Goal: Information Seeking & Learning: Learn about a topic

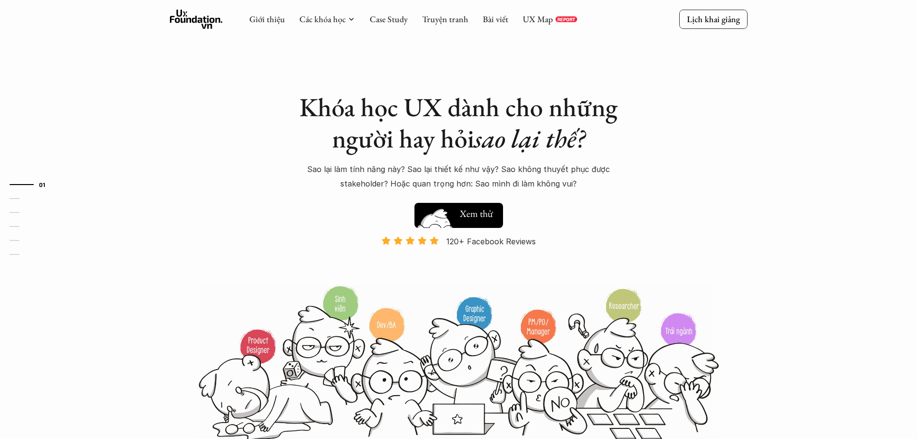
click at [465, 214] on h5 "Xem thử" at bounding box center [478, 213] width 36 height 13
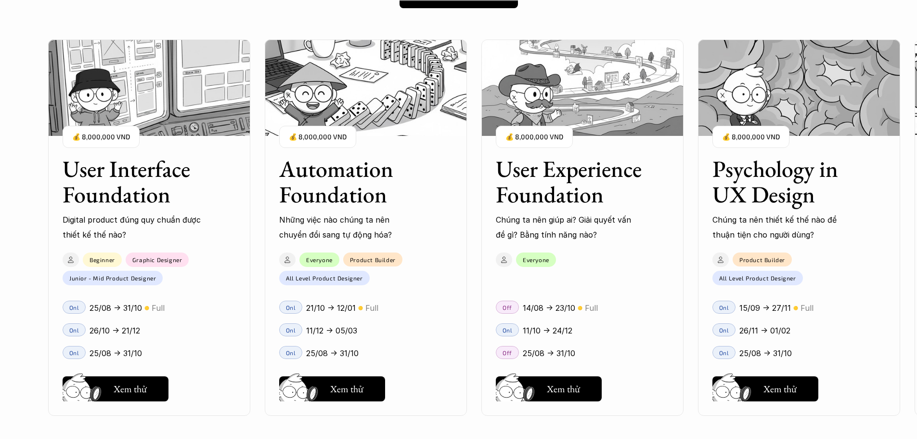
scroll to position [875, 0]
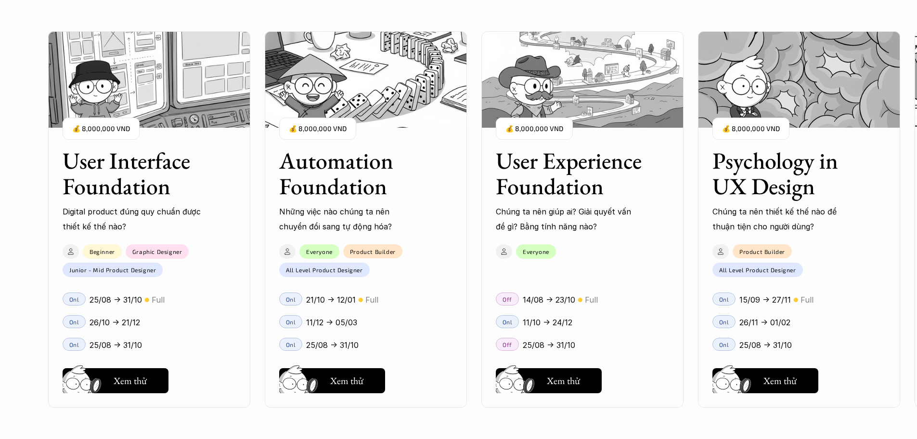
click at [288, 255] on div "User Interface Foundation Digital product đúng quy chuẩn được thiết kế thế nào?…" at bounding box center [458, 219] width 821 height 439
click at [145, 379] on div "User Interface Foundation Digital product đúng quy chuẩn được thiết kế thế nào?…" at bounding box center [458, 219] width 821 height 439
click at [144, 377] on div "User Interface Foundation Digital product đúng quy chuẩn được thiết kế thế nào?…" at bounding box center [458, 219] width 821 height 439
click at [138, 375] on div "User Interface Foundation Digital product đúng quy chuẩn được thiết kế thế nào?…" at bounding box center [458, 219] width 821 height 439
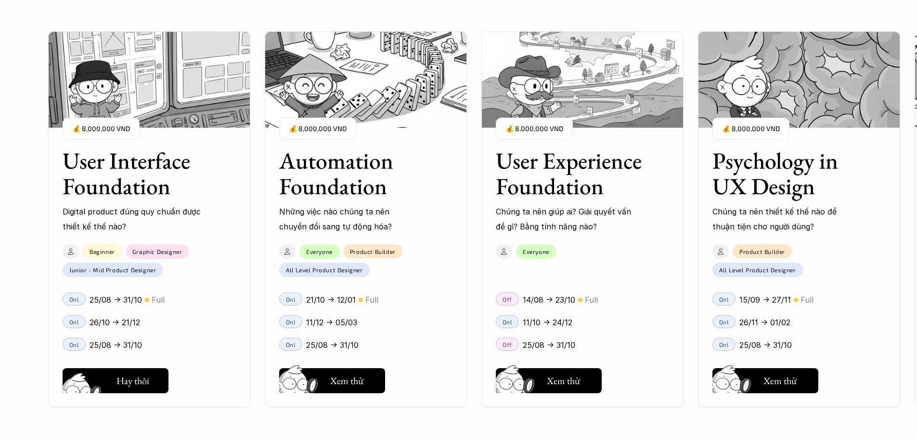
click at [138, 375] on div "User Interface Foundation Digital product đúng quy chuẩn được thiết kế thế nào?…" at bounding box center [458, 219] width 821 height 439
click at [331, 381] on div "User Interface Foundation Digital product đúng quy chuẩn được thiết kế thế nào?…" at bounding box center [458, 219] width 821 height 439
click at [102, 375] on div "User Interface Foundation Digital product đúng quy chuẩn được thiết kế thế nào?…" at bounding box center [458, 219] width 821 height 439
click at [97, 383] on div "User Interface Foundation Digital product đúng quy chuẩn được thiết kế thế nào?…" at bounding box center [458, 219] width 821 height 439
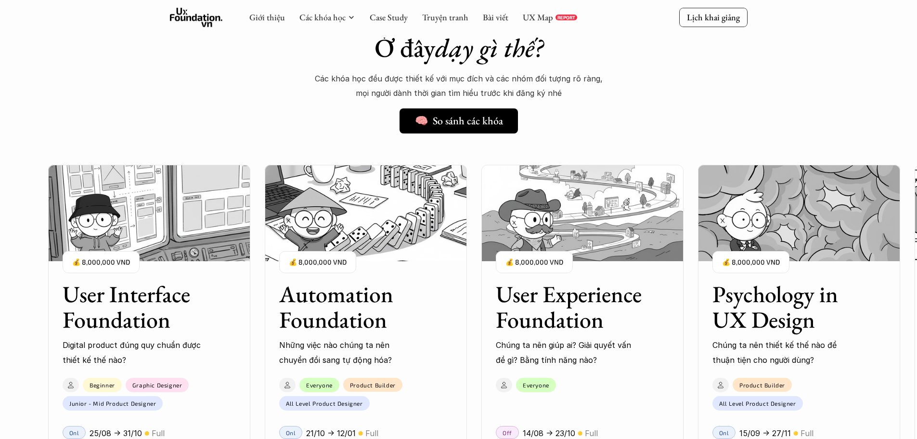
scroll to position [730, 0]
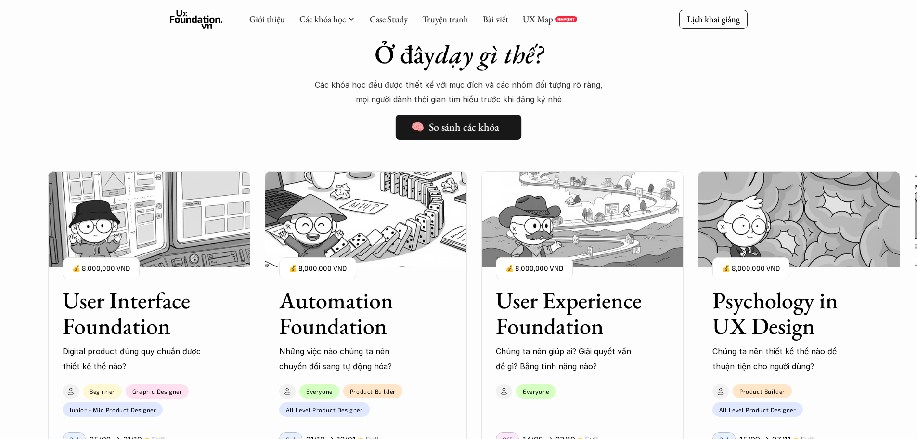
click at [490, 129] on h5 "🧠 So sánh các khóa" at bounding box center [455, 127] width 88 height 13
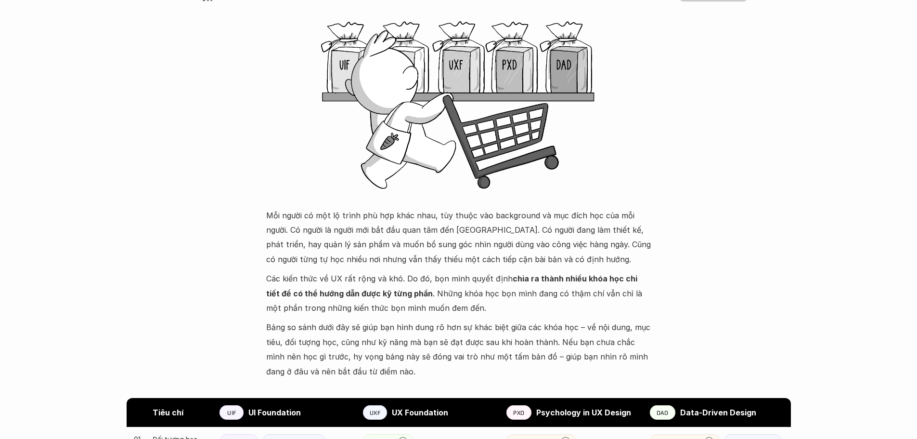
scroll to position [337, 0]
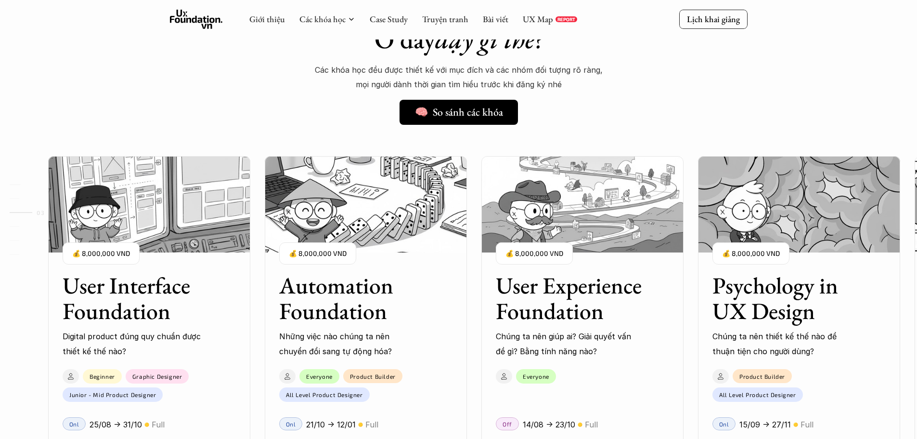
scroll to position [1019, 0]
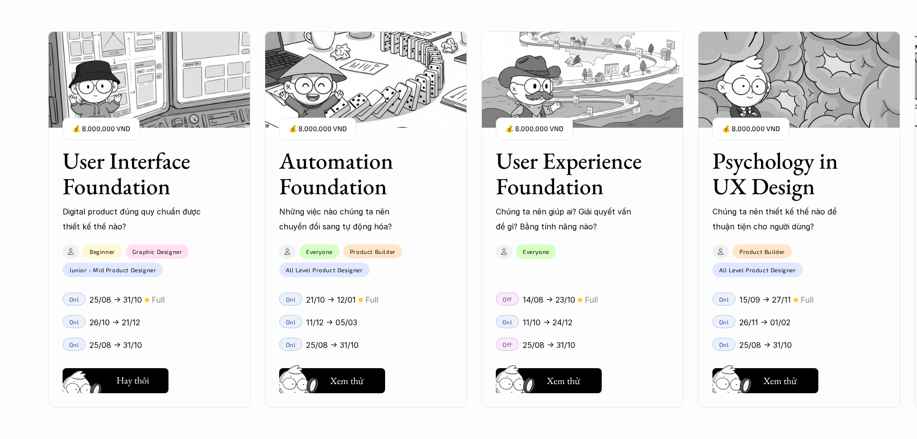
click at [112, 382] on div "User Interface Foundation Digital product đúng quy chuẩn được thiết kế thế nào?…" at bounding box center [458, 219] width 821 height 439
click at [129, 382] on div "User Interface Foundation Digital product đúng quy chuẩn được thiết kế thế nào?…" at bounding box center [458, 219] width 821 height 439
click at [309, 369] on div "User Interface Foundation Digital product đúng quy chuẩn được thiết kế thế nào?…" at bounding box center [458, 219] width 821 height 439
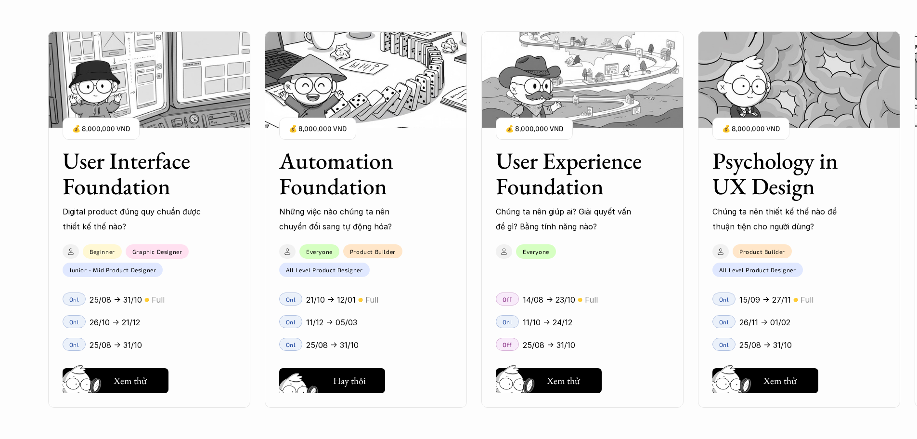
click at [362, 378] on div "User Interface Foundation Digital product đúng quy chuẩn được thiết kế thế nào?…" at bounding box center [458, 219] width 821 height 439
click at [585, 375] on div "User Interface Foundation Digital product đúng quy chuẩn được thiết kế thế nào?…" at bounding box center [458, 219] width 821 height 439
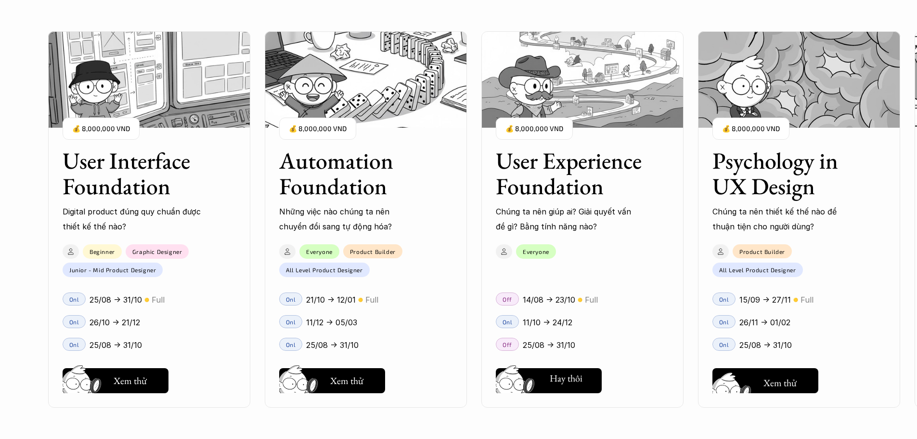
click at [778, 374] on div "User Interface Foundation Digital product đúng quy chuẩn được thiết kế thế nào?…" at bounding box center [458, 219] width 821 height 439
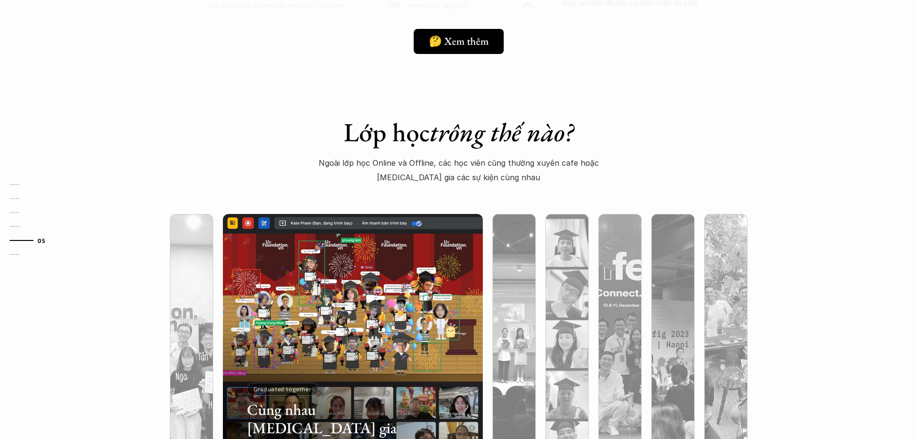
scroll to position [2945, 0]
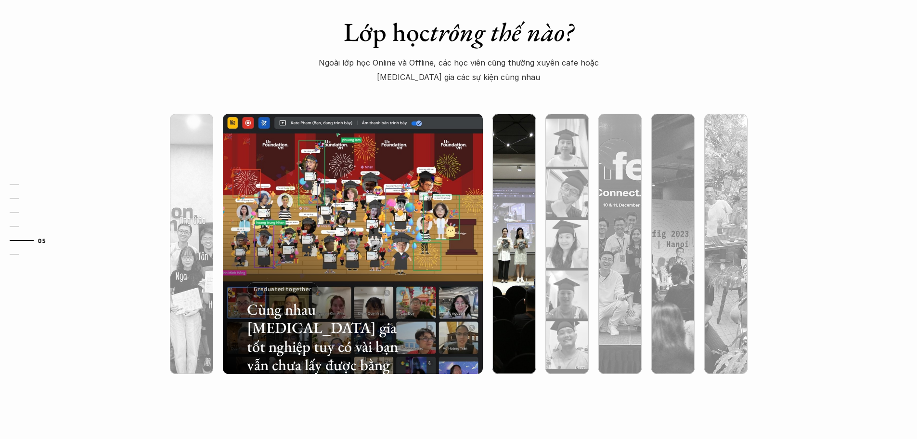
click at [513, 267] on div at bounding box center [513, 295] width 43 height 157
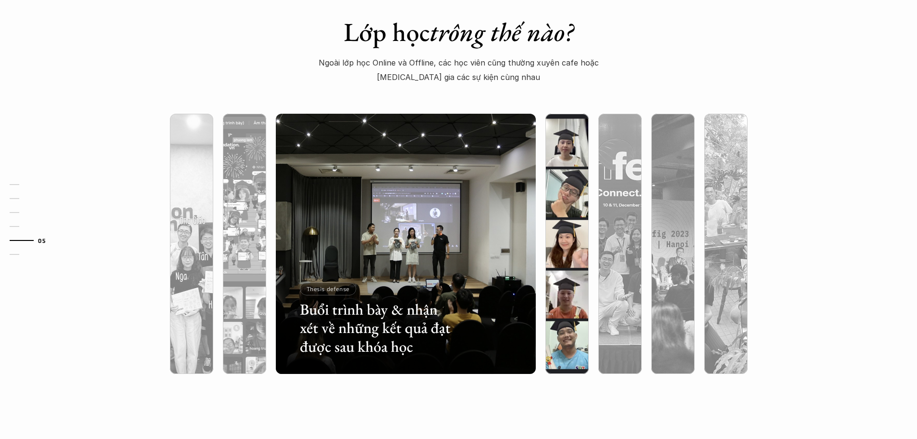
click at [566, 267] on div at bounding box center [566, 295] width 43 height 157
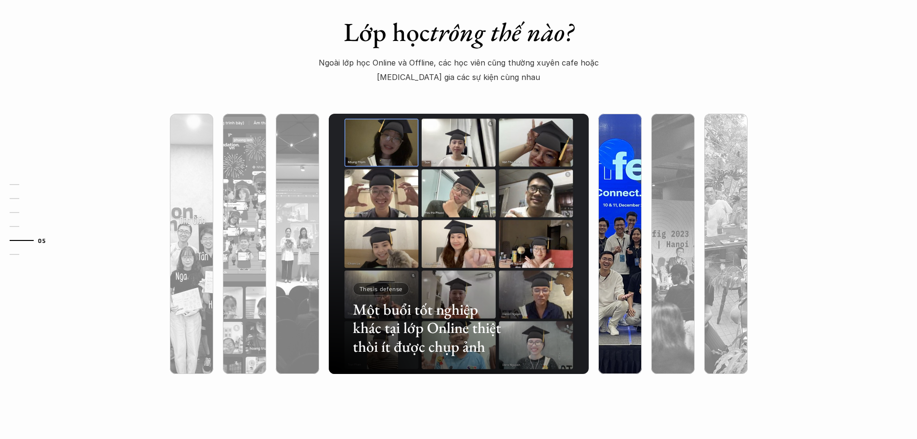
drag, startPoint x: 605, startPoint y: 334, endPoint x: 605, endPoint y: 350, distance: 15.9
click at [605, 345] on div at bounding box center [619, 295] width 43 height 157
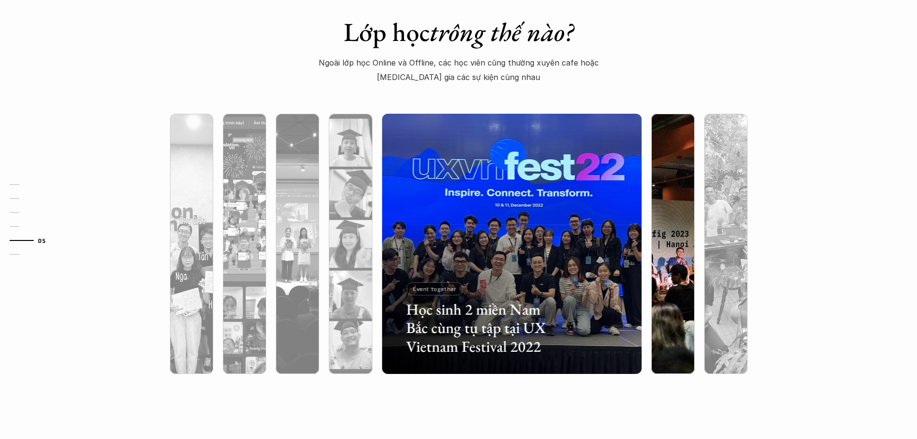
drag, startPoint x: 666, startPoint y: 262, endPoint x: 668, endPoint y: 298, distance: 36.2
click at [666, 270] on div at bounding box center [672, 295] width 43 height 157
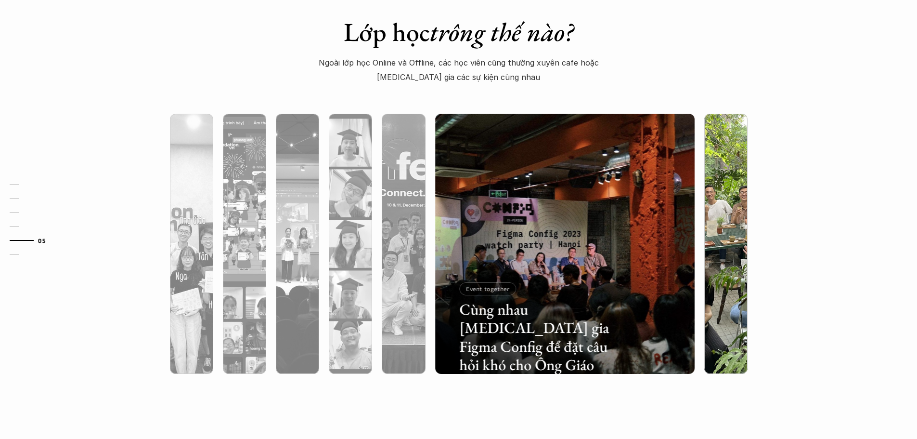
click at [741, 223] on div at bounding box center [725, 295] width 43 height 157
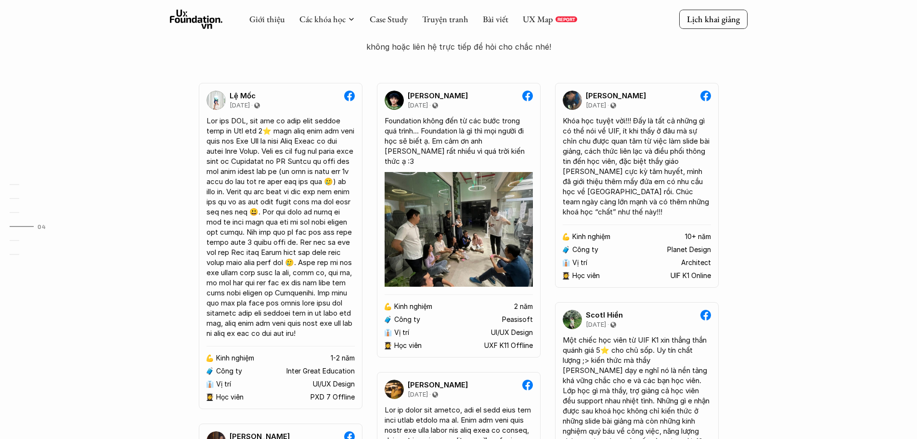
click at [3, 100] on div "01 02 03 04 05 06" at bounding box center [48, 219] width 96 height 439
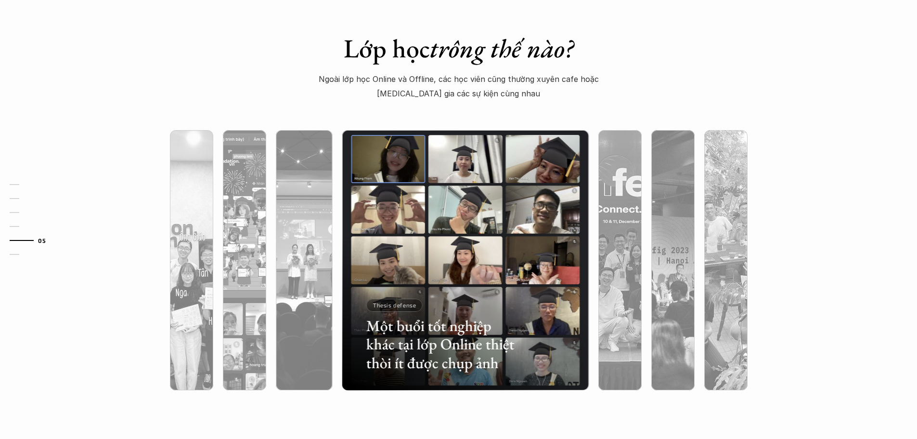
scroll to position [2936, 0]
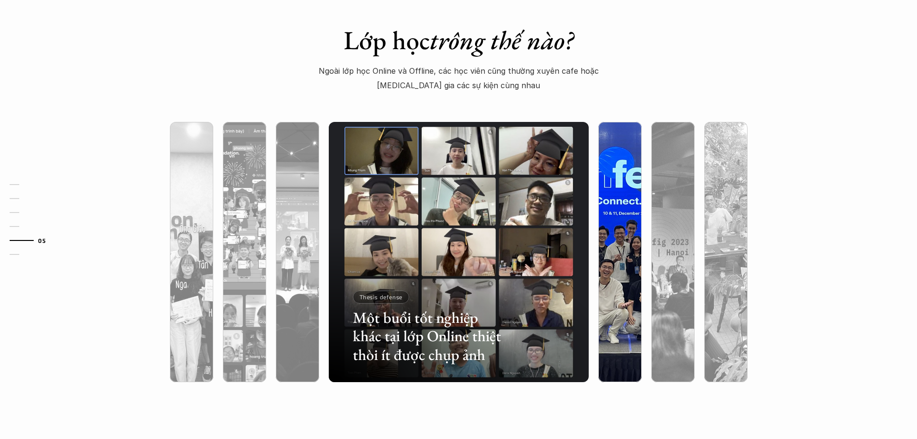
click at [609, 254] on div at bounding box center [619, 303] width 43 height 157
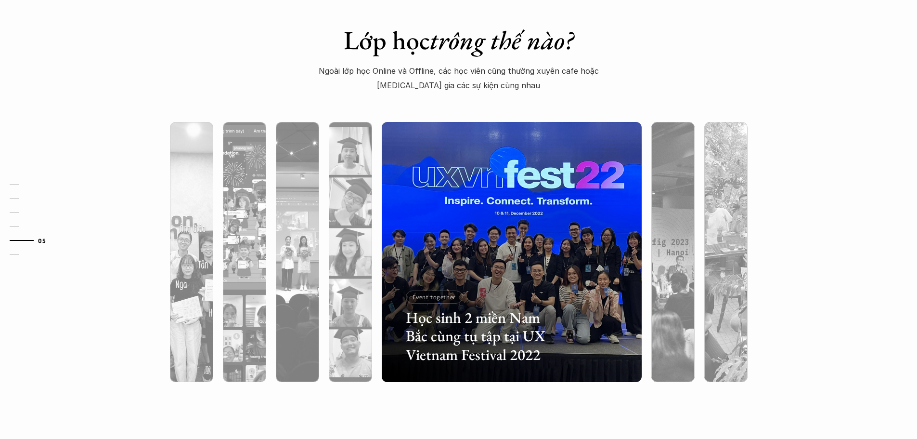
click at [83, 157] on div "01 02 03 04 05 06" at bounding box center [48, 219] width 96 height 439
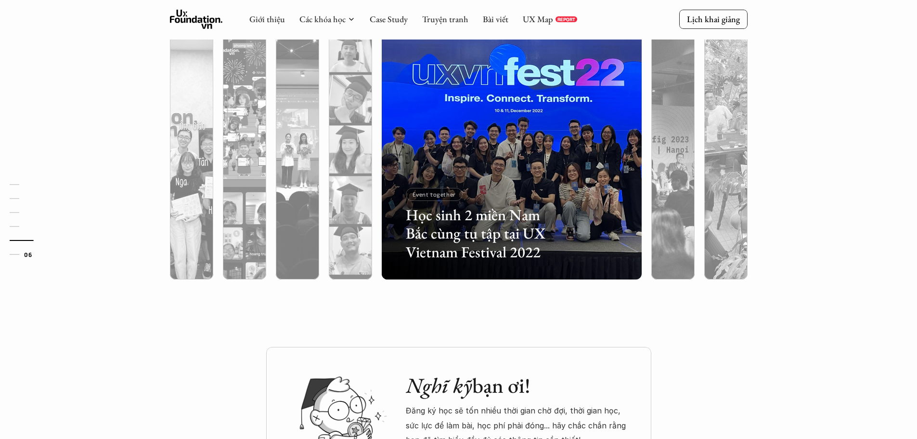
scroll to position [2987, 0]
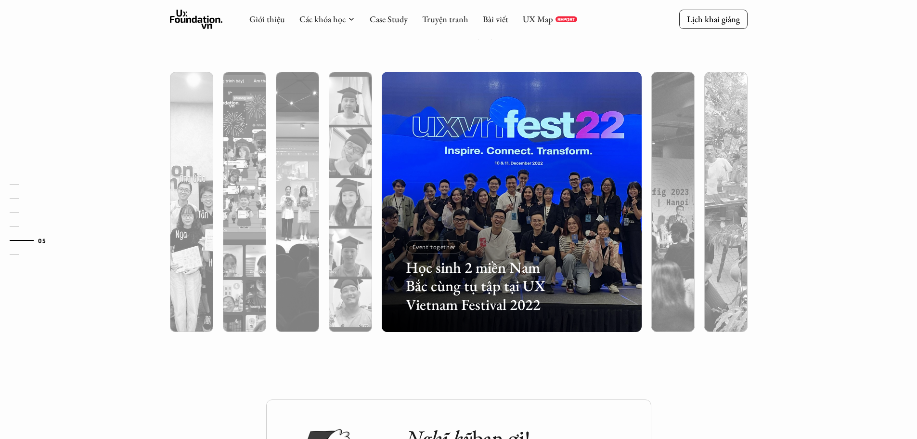
click at [665, 65] on div "Học sinh 2 miền Nam Bắc cùng tụ tập tại UX Vietnam Festival 2022 Event together" at bounding box center [459, 201] width 626 height 298
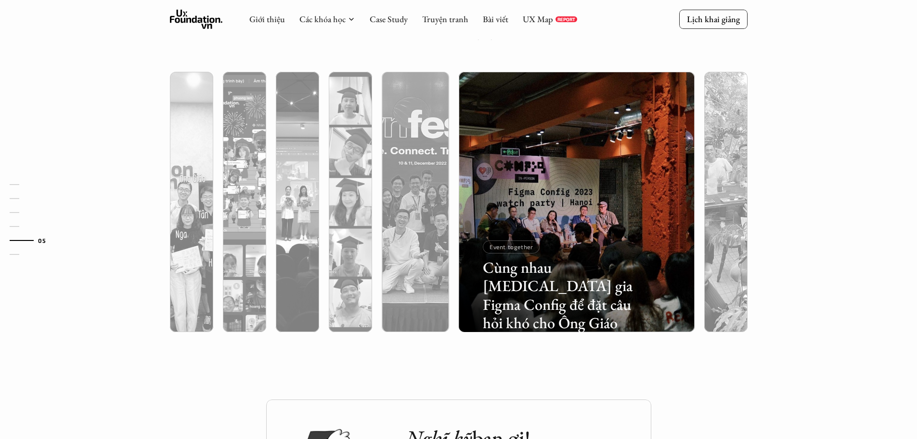
click at [678, 103] on img at bounding box center [576, 202] width 265 height 260
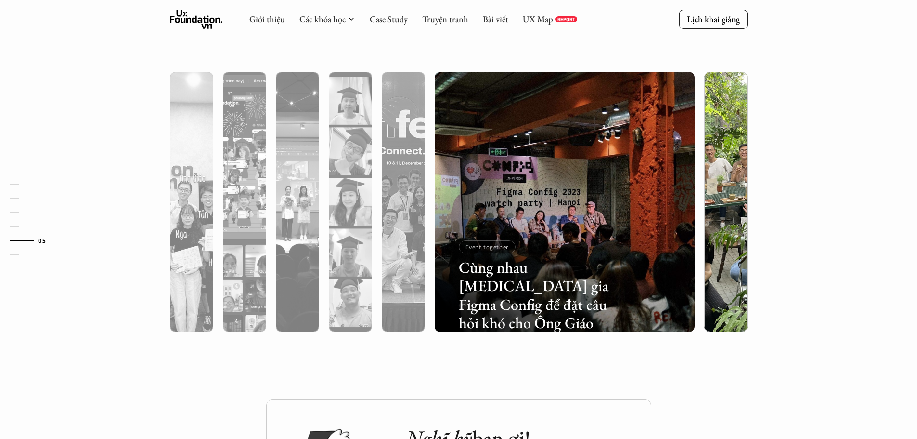
click at [714, 97] on img at bounding box center [726, 202] width 265 height 260
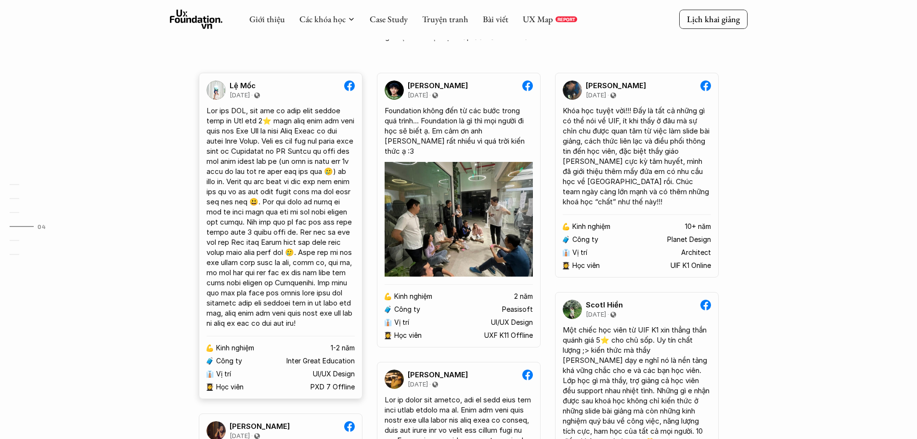
scroll to position [1655, 0]
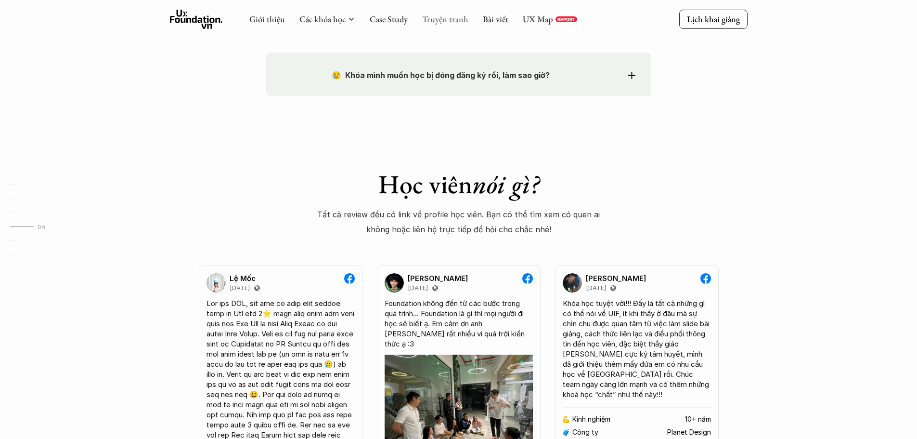
click at [457, 23] on link "Truyện tranh" at bounding box center [445, 18] width 46 height 11
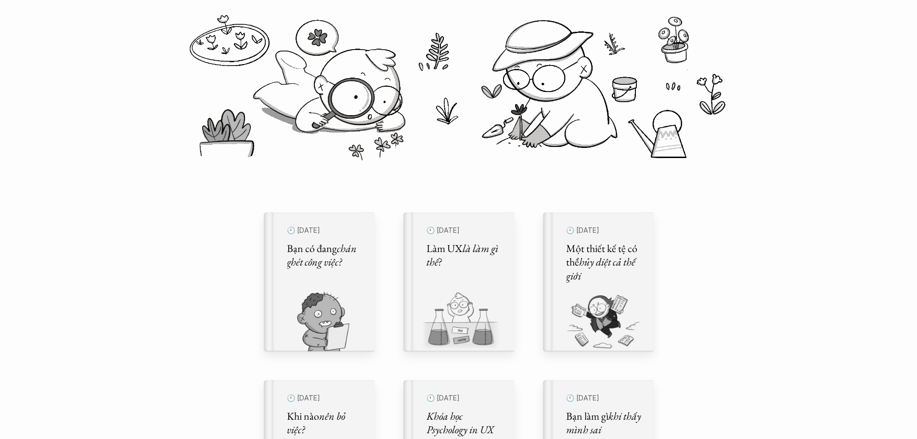
scroll to position [144, 0]
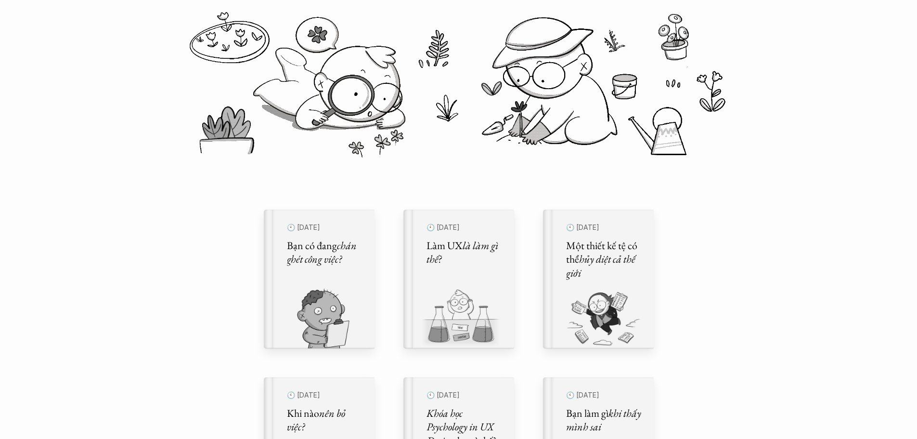
drag, startPoint x: 12, startPoint y: 122, endPoint x: 125, endPoint y: 129, distance: 112.8
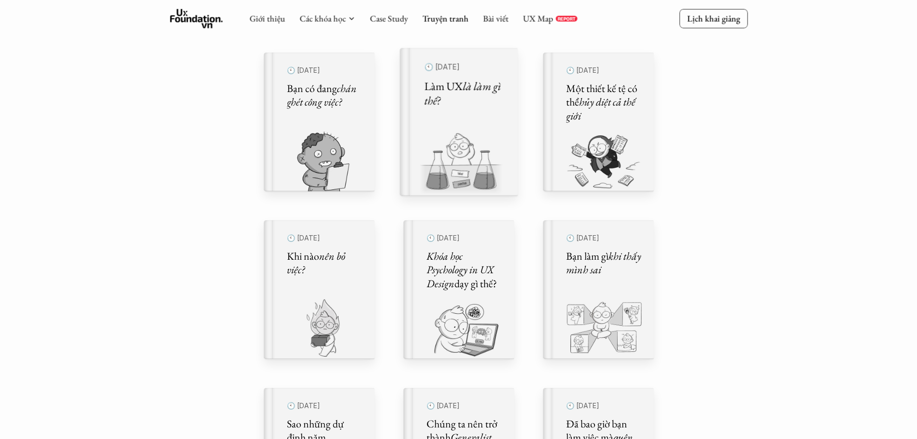
scroll to position [96, 0]
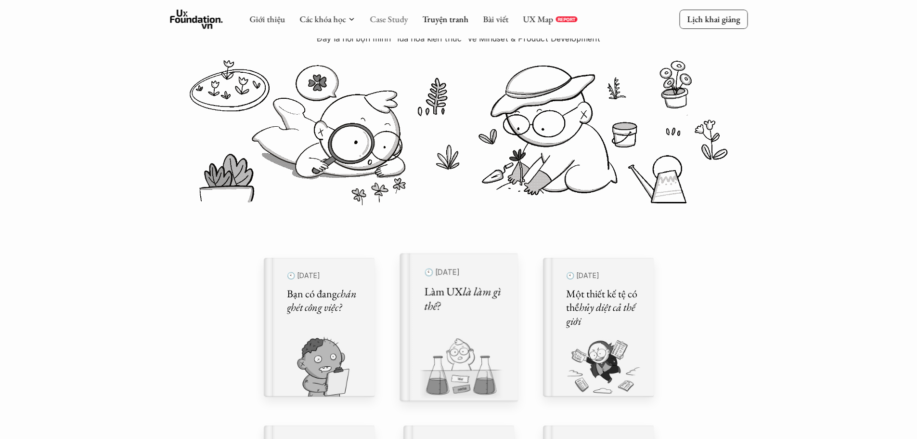
click at [402, 24] on link "Case Study" at bounding box center [389, 18] width 38 height 11
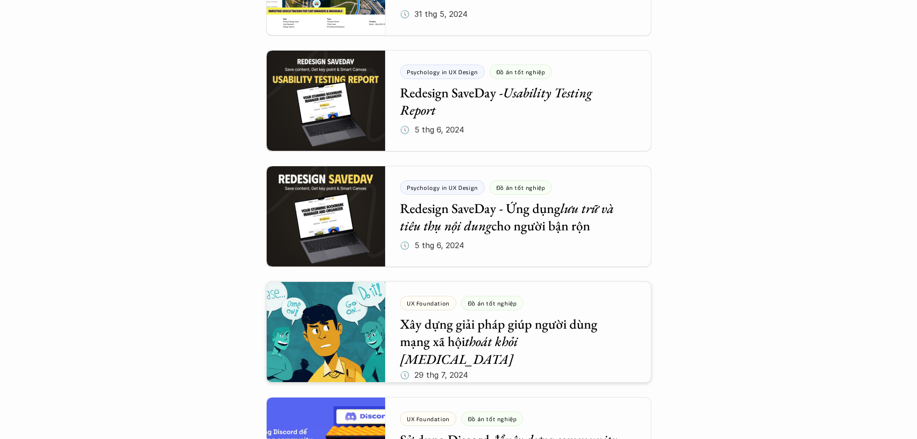
scroll to position [770, 0]
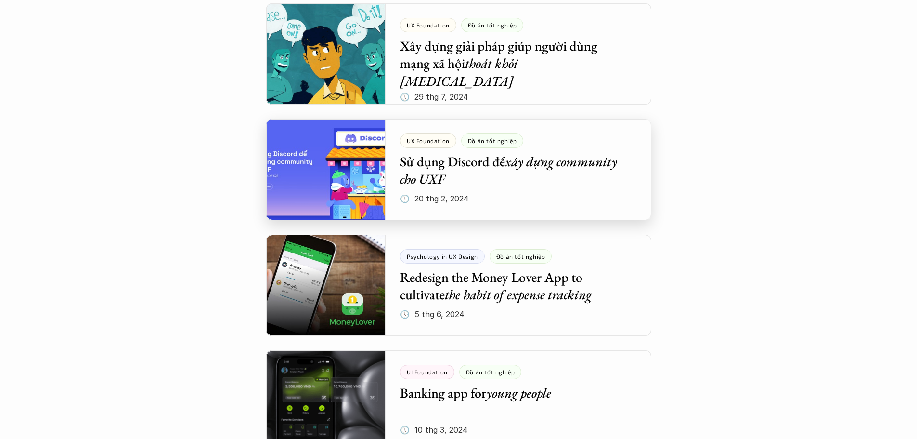
scroll to position [1155, 0]
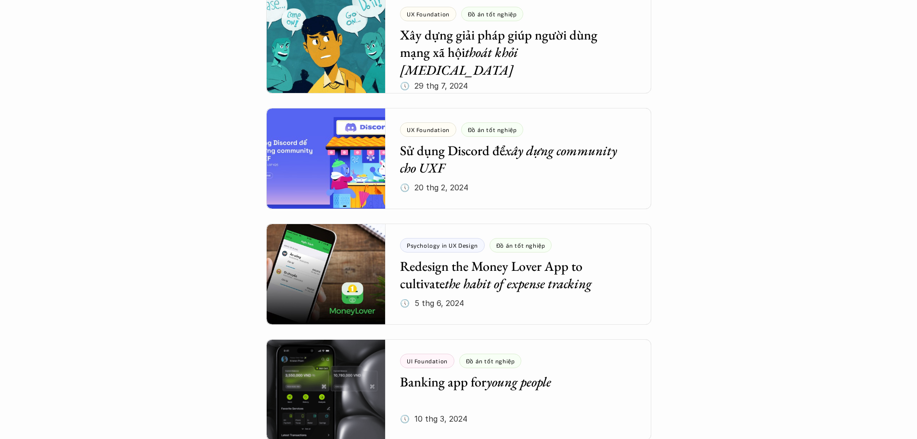
drag, startPoint x: 5, startPoint y: 221, endPoint x: 24, endPoint y: 228, distance: 19.8
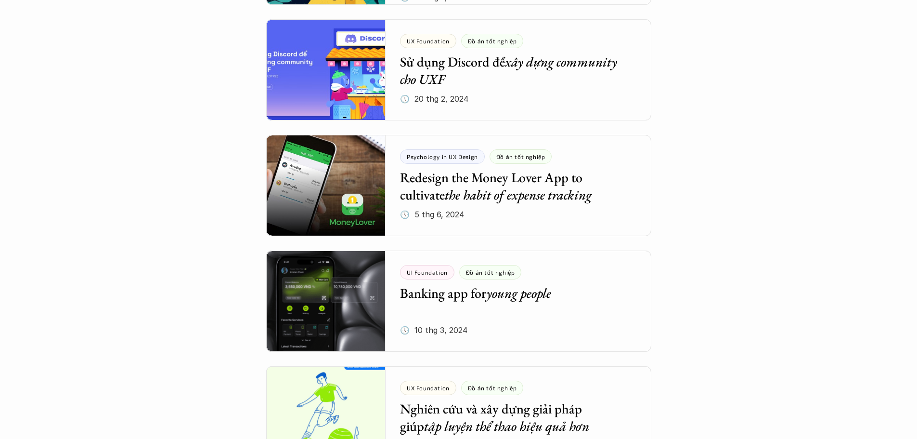
scroll to position [1252, 0]
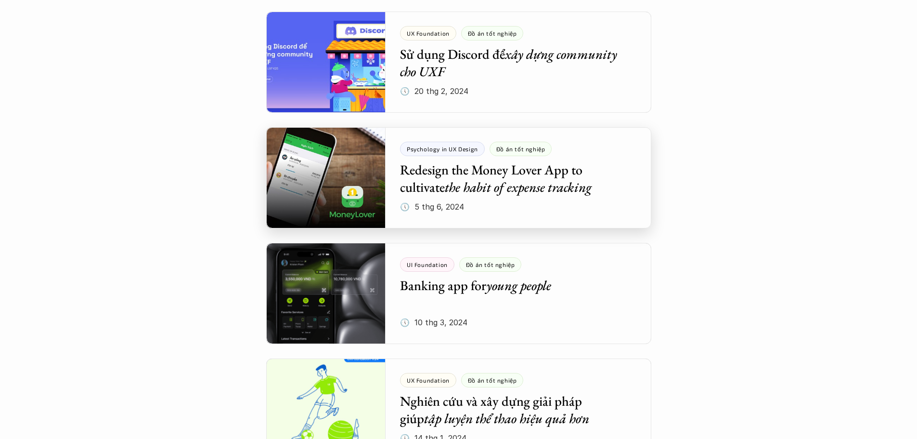
click at [387, 201] on div at bounding box center [458, 177] width 385 height 101
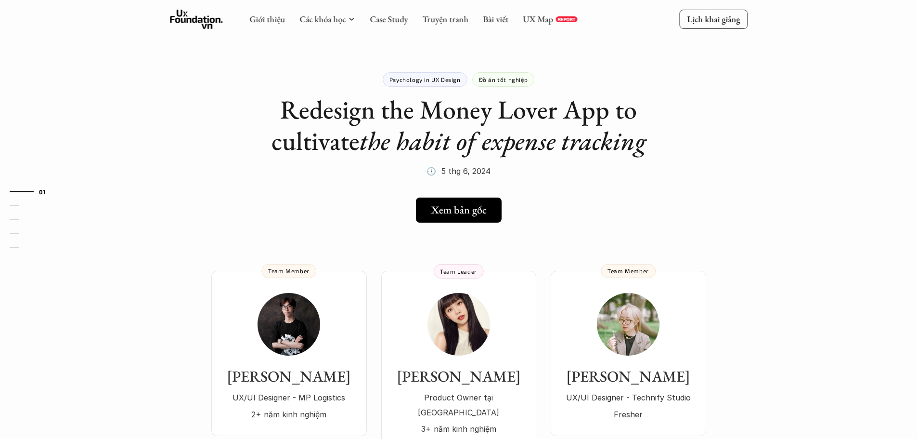
click at [33, 326] on div "01 02 03 04 05" at bounding box center [48, 219] width 96 height 439
click at [462, 326] on img at bounding box center [458, 324] width 63 height 63
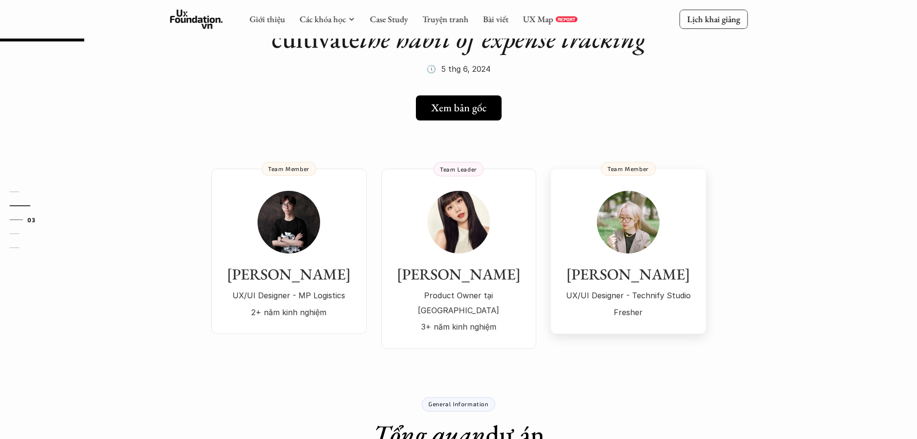
scroll to position [96, 0]
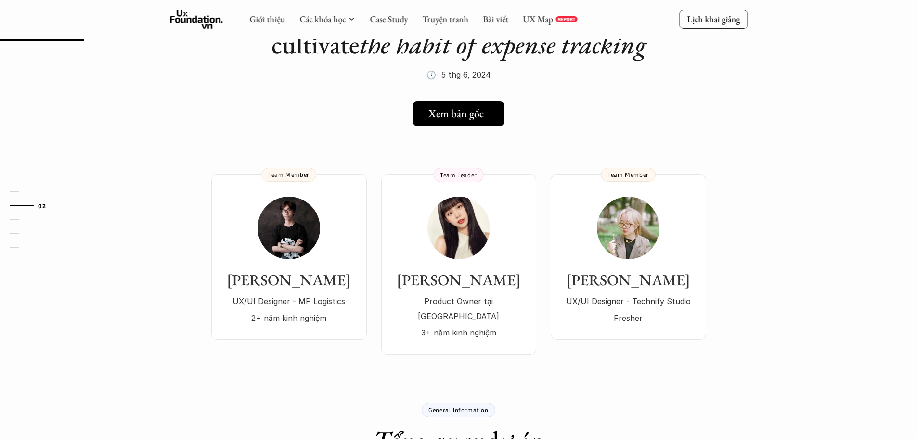
click at [483, 114] on div "Xem bản gốc" at bounding box center [461, 113] width 66 height 13
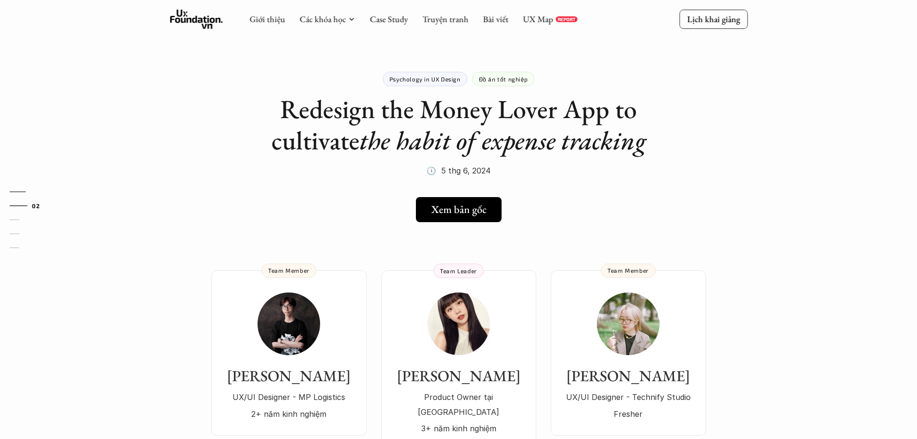
scroll to position [0, 0]
click at [497, 25] on link "Bài viết" at bounding box center [496, 18] width 26 height 11
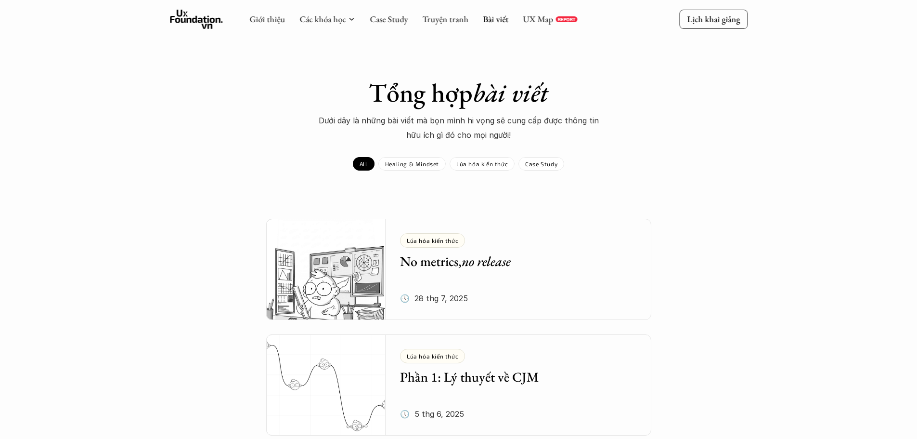
click at [87, 103] on div "Tổng hợp bài viết Dưới dây là những bài viết mà bọn mình hi vọng sẽ cung cấp đư…" at bounding box center [458, 109] width 917 height 65
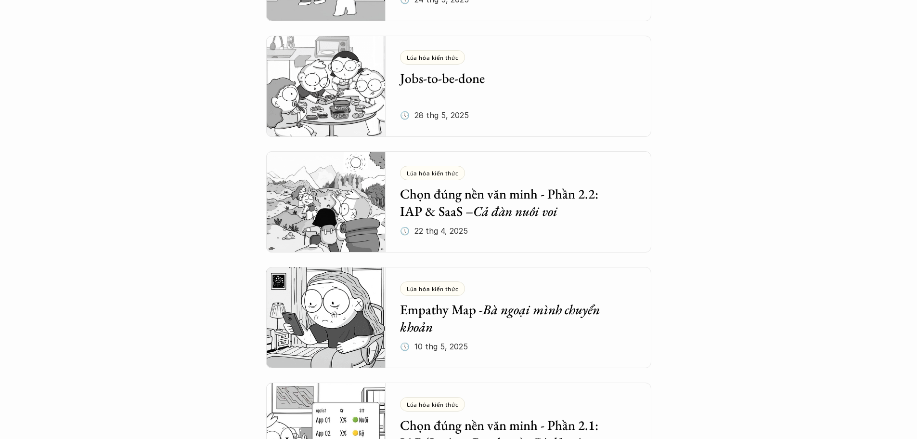
scroll to position [578, 0]
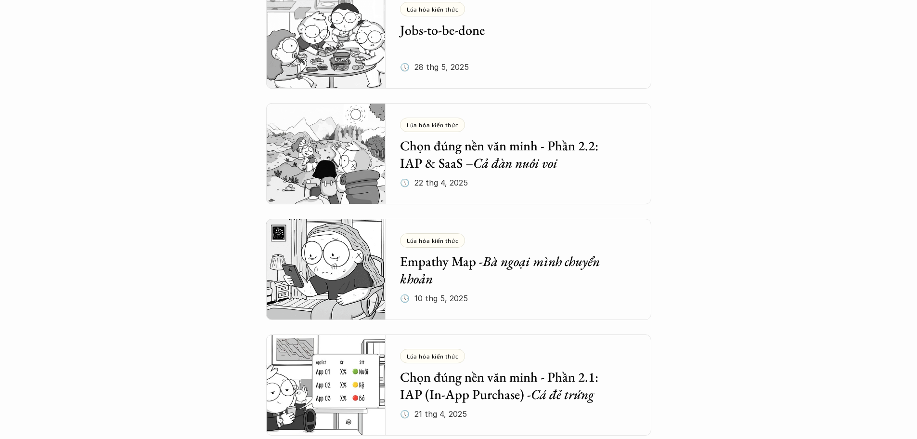
click at [116, 359] on div "Tổng hợp bài viết Dưới dây là những bài viết mà bọn mình hi vọng sẽ cung cấp đư…" at bounding box center [458, 118] width 917 height 1393
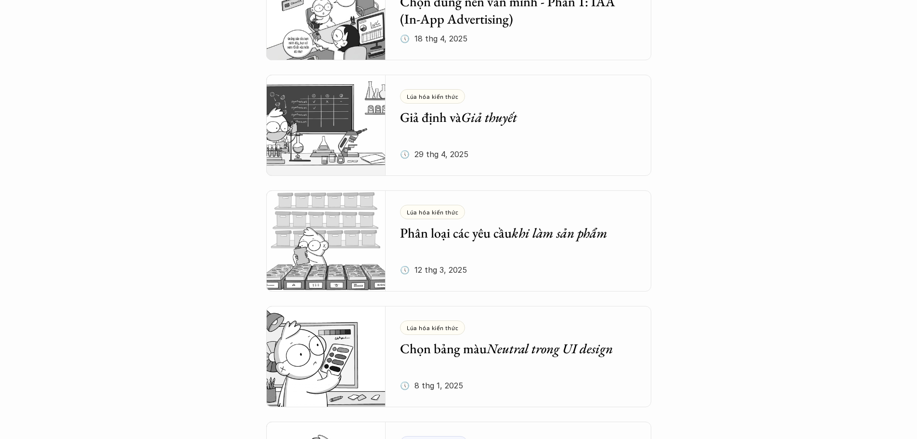
scroll to position [1107, 0]
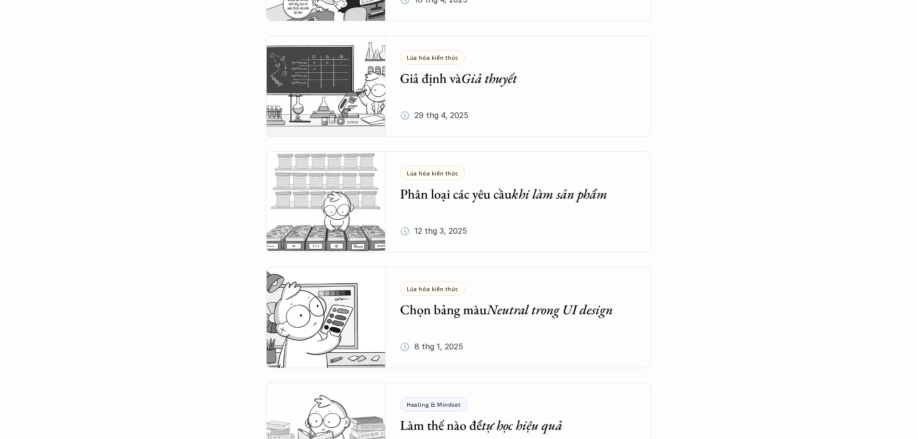
click at [463, 319] on div "Lúa hóa kiến thức Chọn bảng màu Neutral trong UI design 🕔 [DATE]" at bounding box center [525, 317] width 251 height 101
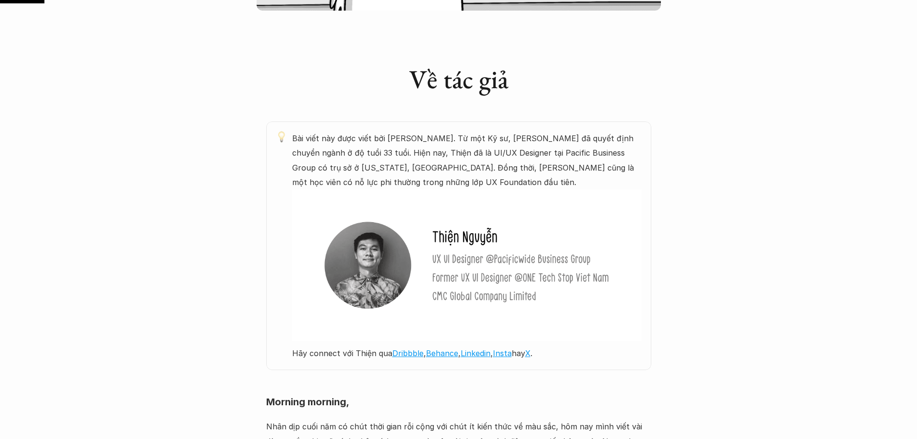
scroll to position [433, 0]
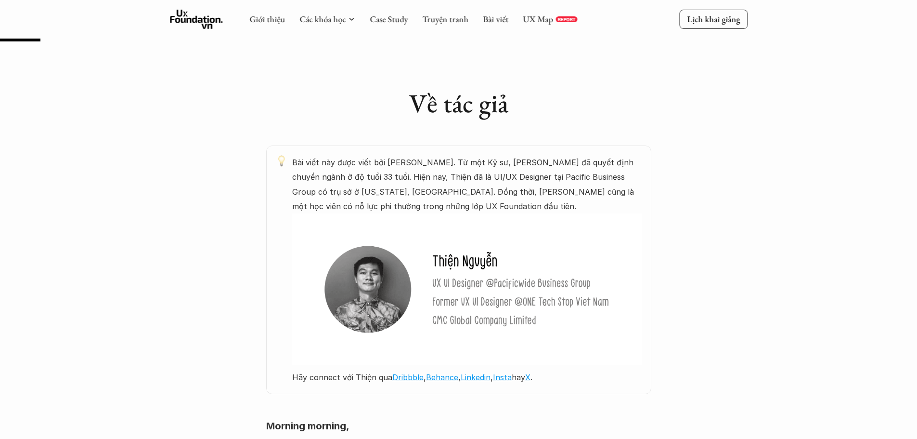
drag, startPoint x: 130, startPoint y: 233, endPoint x: 145, endPoint y: 239, distance: 16.6
drag, startPoint x: 0, startPoint y: 249, endPoint x: 111, endPoint y: 255, distance: 111.4
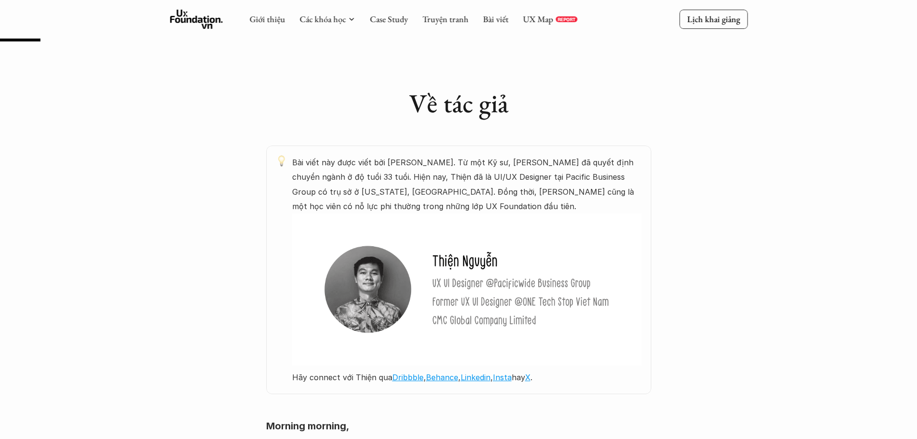
click at [473, 376] on link "Linkedin" at bounding box center [476, 377] width 30 height 10
